Goal: Task Accomplishment & Management: Use online tool/utility

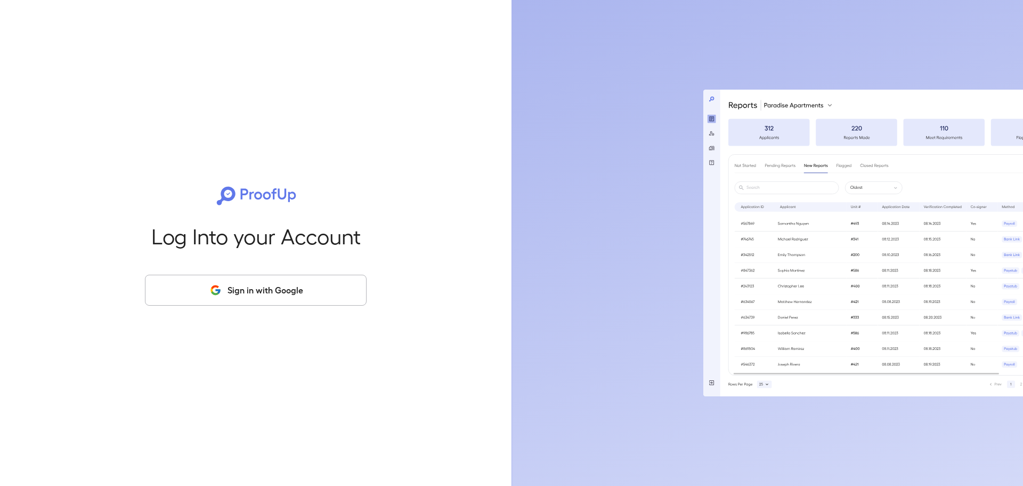
click at [225, 281] on button "Sign in with Google" at bounding box center [256, 289] width 222 height 31
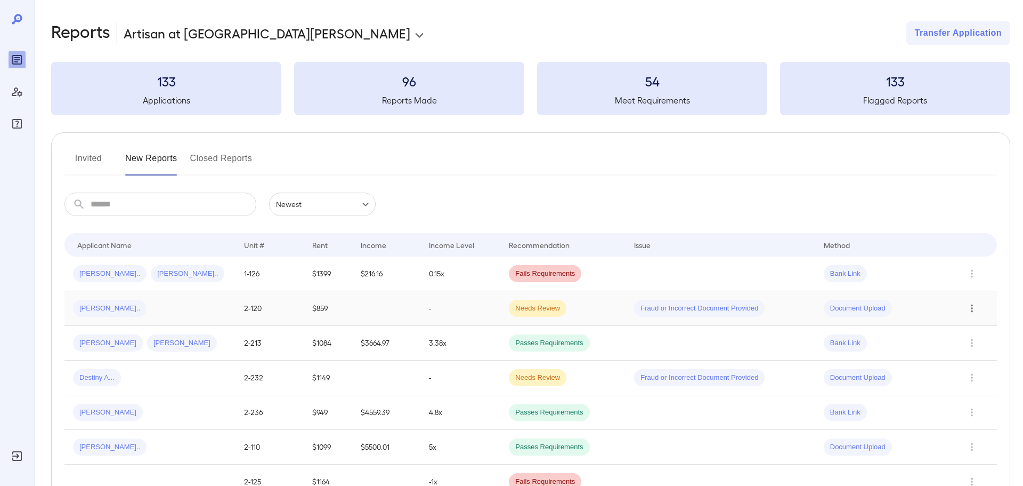
click at [977, 304] on icon "Row Actions" at bounding box center [972, 308] width 12 height 13
click at [583, 305] on div at bounding box center [511, 243] width 1023 height 486
click at [323, 305] on td "$859" at bounding box center [328, 308] width 48 height 35
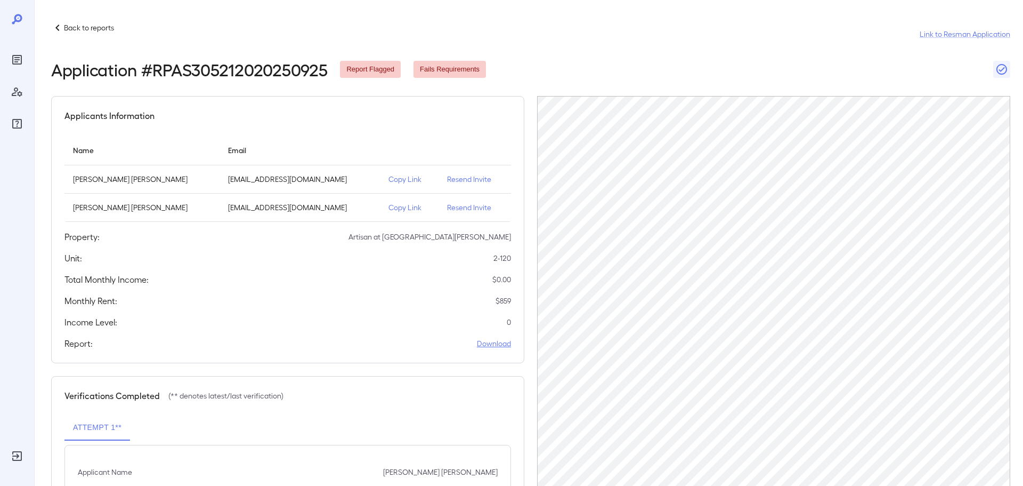
click at [492, 345] on link "Download" at bounding box center [494, 343] width 34 height 11
